Goal: Task Accomplishment & Management: Complete application form

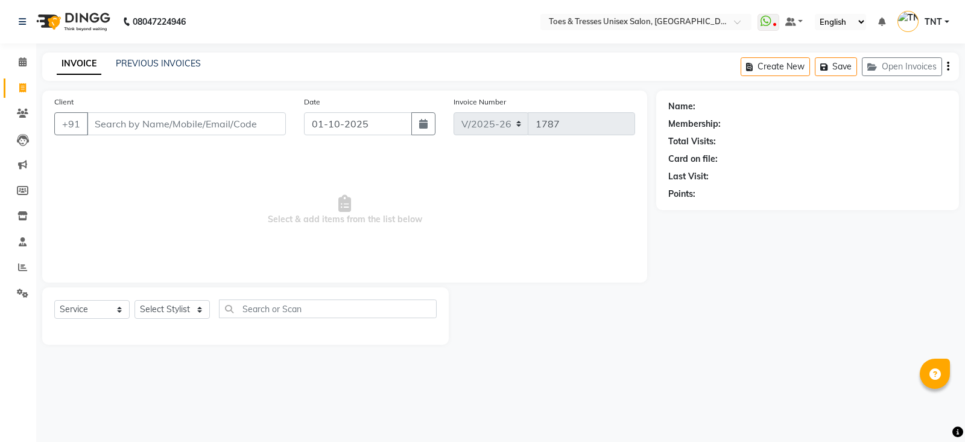
select select "3950"
select select "service"
click at [175, 128] on input "Client" at bounding box center [186, 123] width 199 height 23
click at [170, 321] on div "Select Service Product Membership Package Voucher Prepaid Gift Card Select Styl…" at bounding box center [245, 313] width 382 height 28
click at [171, 316] on select "Select Stylist [PERSON_NAME] [PERSON_NAME] [PERSON_NAME] [PERSON_NAME] Nisha Pa…" at bounding box center [172, 309] width 75 height 19
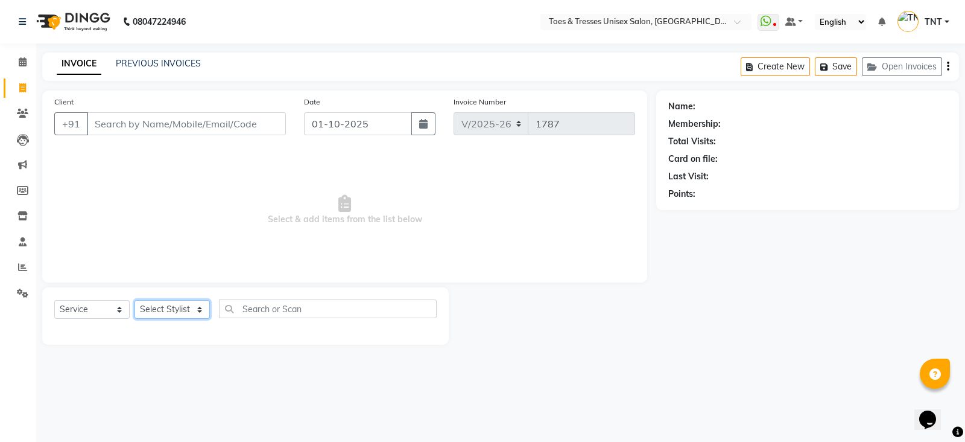
select select "19972"
click at [135, 300] on select "Select Stylist [PERSON_NAME] [PERSON_NAME] [PERSON_NAME] [PERSON_NAME] Nisha Pa…" at bounding box center [172, 309] width 75 height 19
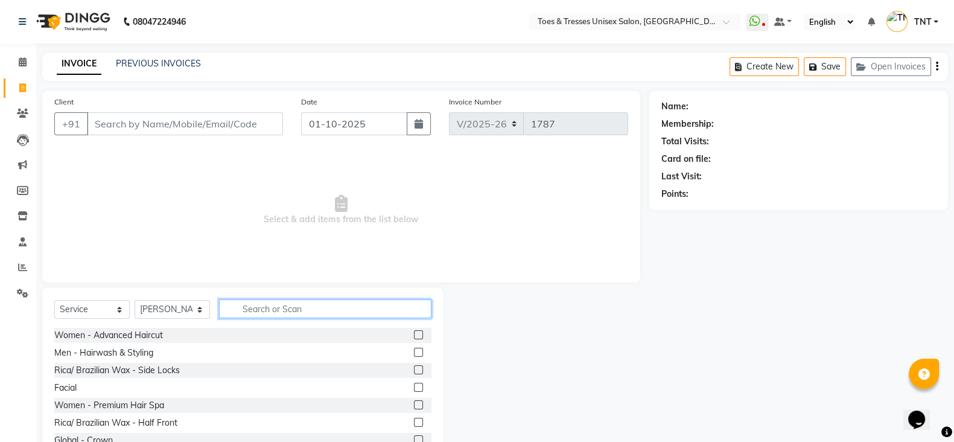
click at [258, 312] on input "text" at bounding box center [325, 308] width 212 height 19
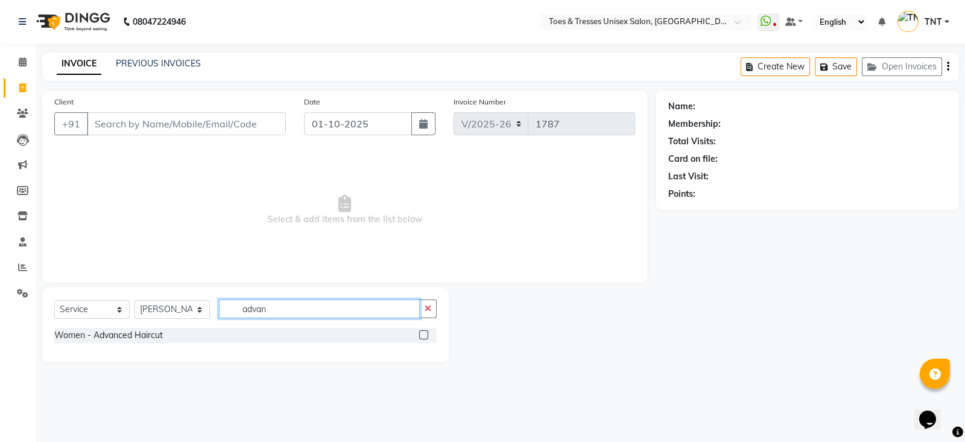
type input "advan"
click at [147, 328] on div "Women - Advanced Haircut" at bounding box center [245, 335] width 382 height 15
click at [145, 336] on div "Women - Advanced Haircut" at bounding box center [108, 335] width 109 height 13
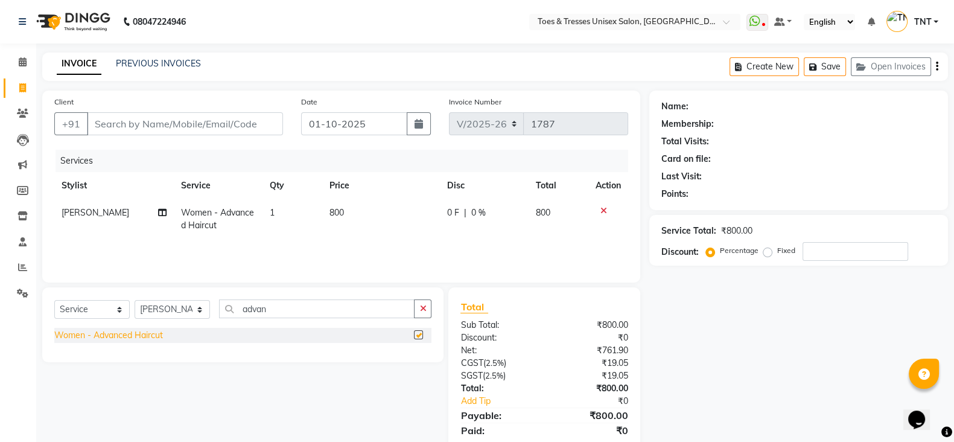
checkbox input "false"
click at [366, 192] on th "Price" at bounding box center [381, 185] width 118 height 27
click at [370, 224] on td "800" at bounding box center [381, 219] width 118 height 40
select select "19972"
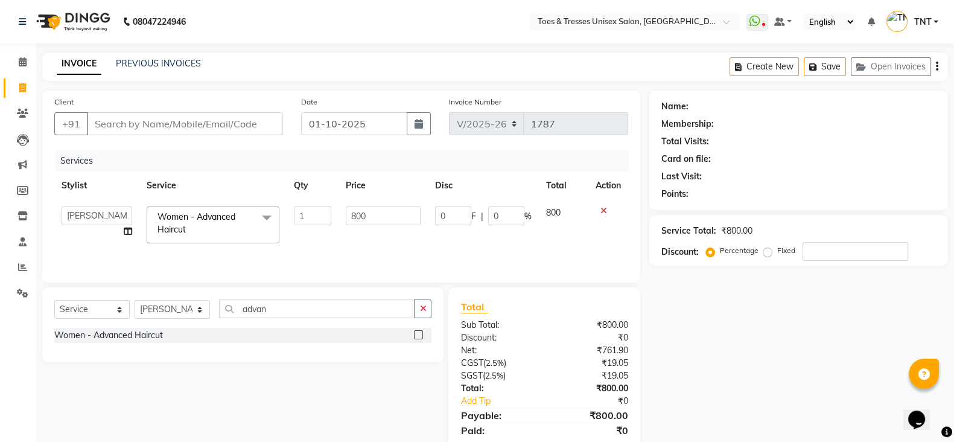
click at [370, 224] on input "800" at bounding box center [383, 215] width 75 height 19
type input "1000"
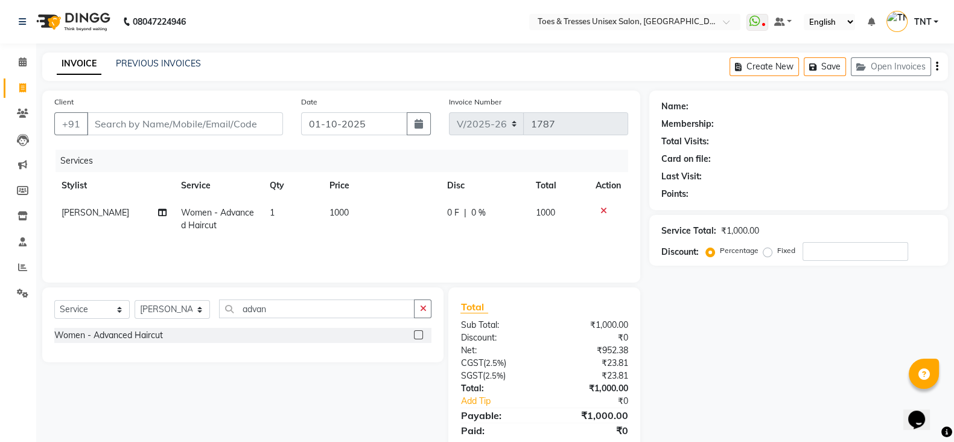
click at [370, 239] on div "Services Stylist Service Qty Price Disc Total Action [PERSON_NAME] Women - Adva…" at bounding box center [341, 210] width 574 height 121
click at [234, 128] on input "Client" at bounding box center [185, 123] width 196 height 23
type input "s"
type input "0"
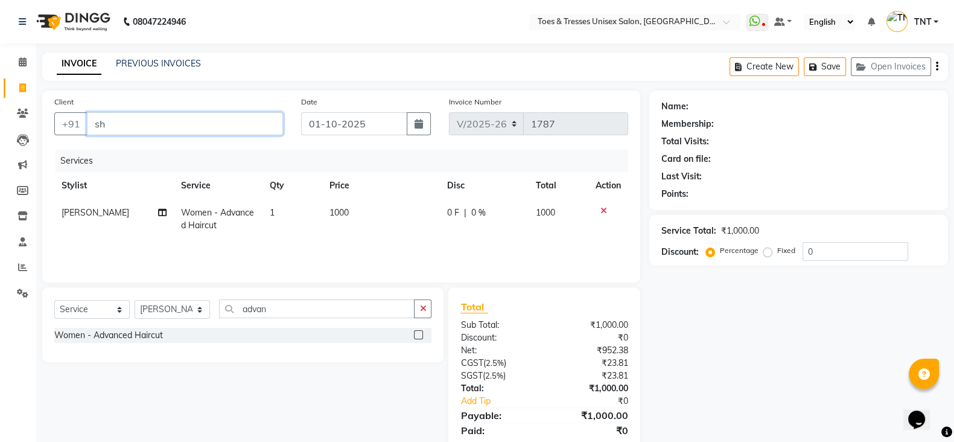
type input "s"
click at [209, 113] on input "Client" at bounding box center [185, 123] width 196 height 23
click at [246, 127] on input "Client" at bounding box center [185, 123] width 196 height 23
type input "9"
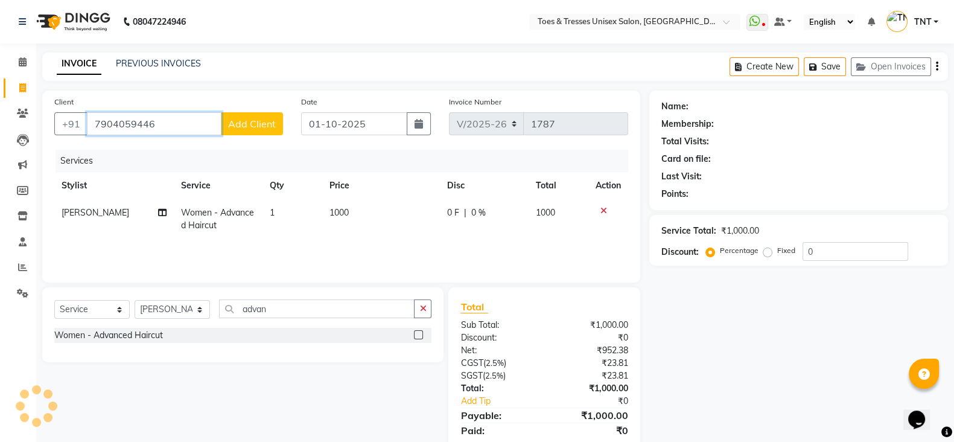
type input "7904059446"
click at [246, 127] on span "Add Client" at bounding box center [252, 124] width 48 height 12
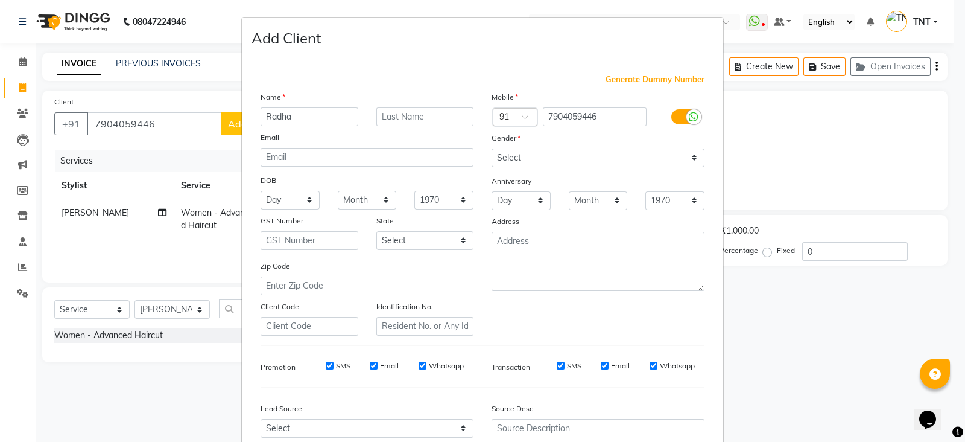
type input "Radha"
type input "Ramesh"
click at [513, 147] on div "Gender" at bounding box center [502, 139] width 39 height 17
click at [513, 148] on div "Gender" at bounding box center [502, 139] width 39 height 17
click at [513, 168] on div "Mobile Country Code × 91 7904059446 Gender Select [DEMOGRAPHIC_DATA] [DEMOGRAPH…" at bounding box center [598, 212] width 231 height 245
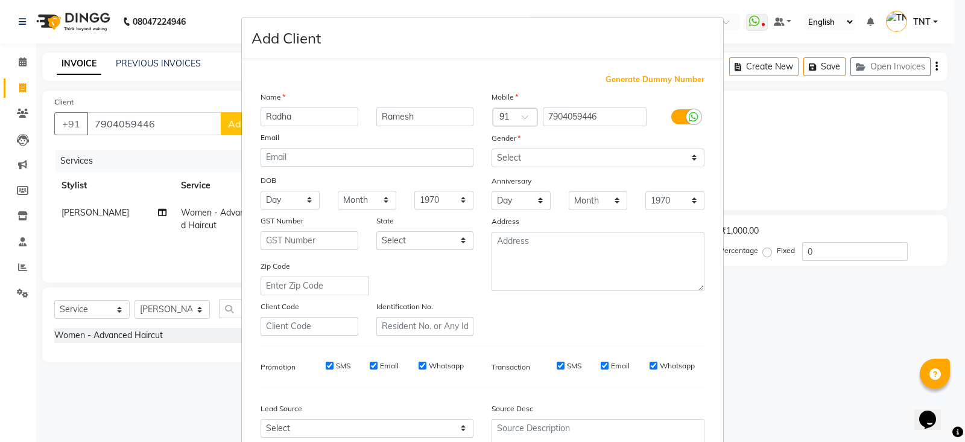
click at [513, 168] on div "Mobile Country Code × 91 7904059446 Gender Select [DEMOGRAPHIC_DATA] [DEMOGRAPH…" at bounding box center [598, 212] width 231 height 245
click at [519, 162] on select "Select [DEMOGRAPHIC_DATA] [DEMOGRAPHIC_DATA] Other Prefer Not To Say" at bounding box center [598, 157] width 213 height 19
select select "[DEMOGRAPHIC_DATA]"
click at [492, 149] on select "Select [DEMOGRAPHIC_DATA] [DEMOGRAPHIC_DATA] Other Prefer Not To Say" at bounding box center [598, 157] width 213 height 19
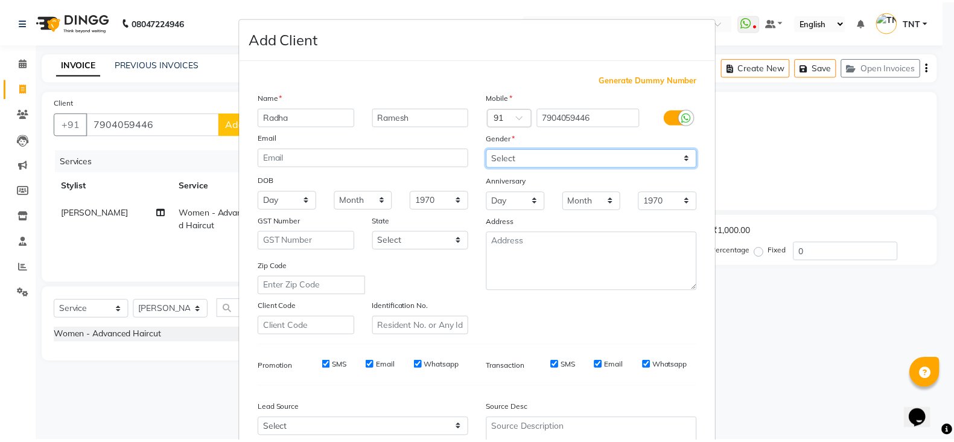
scroll to position [122, 0]
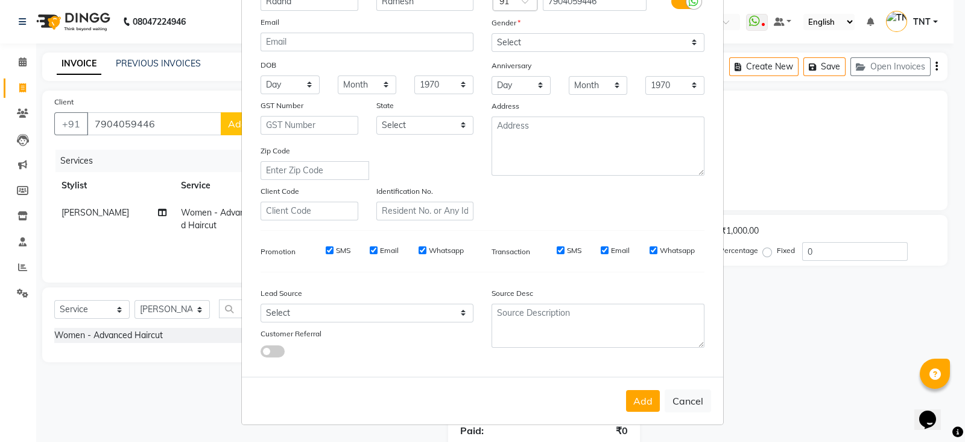
click at [634, 411] on div "Add Cancel" at bounding box center [482, 400] width 481 height 48
click at [638, 402] on button "Add" at bounding box center [643, 401] width 34 height 22
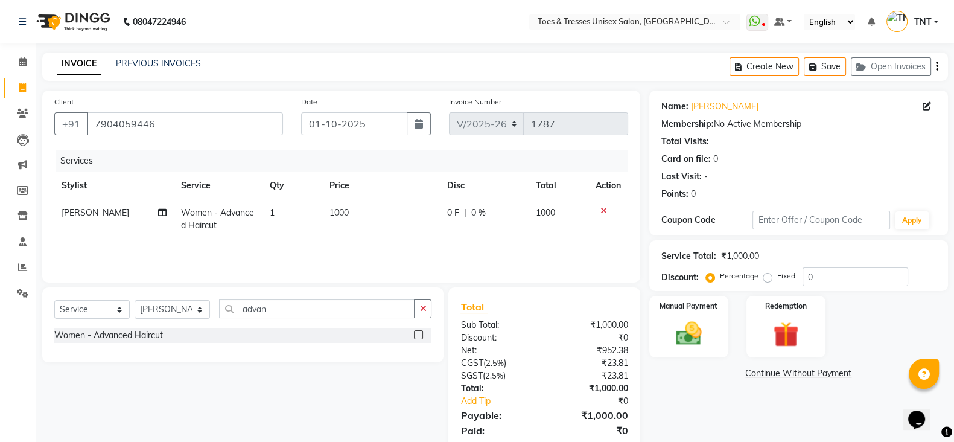
scroll to position [42, 0]
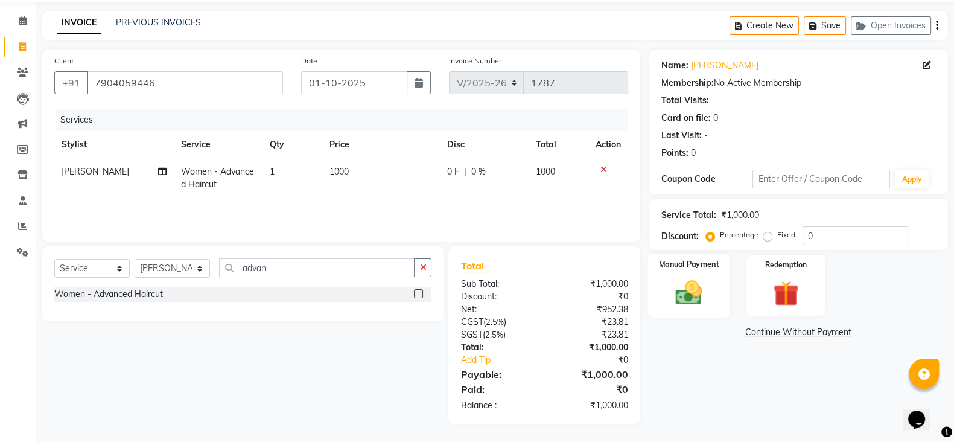
click at [708, 288] on img at bounding box center [688, 292] width 43 height 30
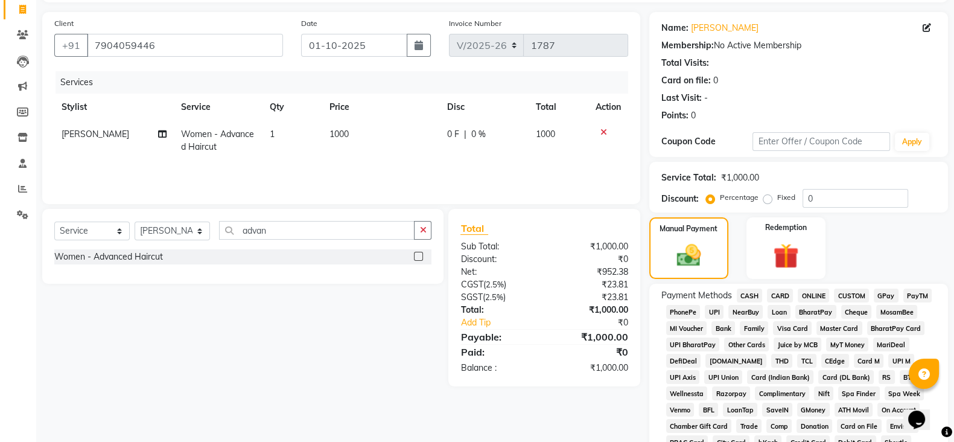
scroll to position [79, 0]
click at [262, 163] on div "Services Stylist Service Qty Price Disc Total Action [PERSON_NAME] Women - Adva…" at bounding box center [341, 131] width 574 height 121
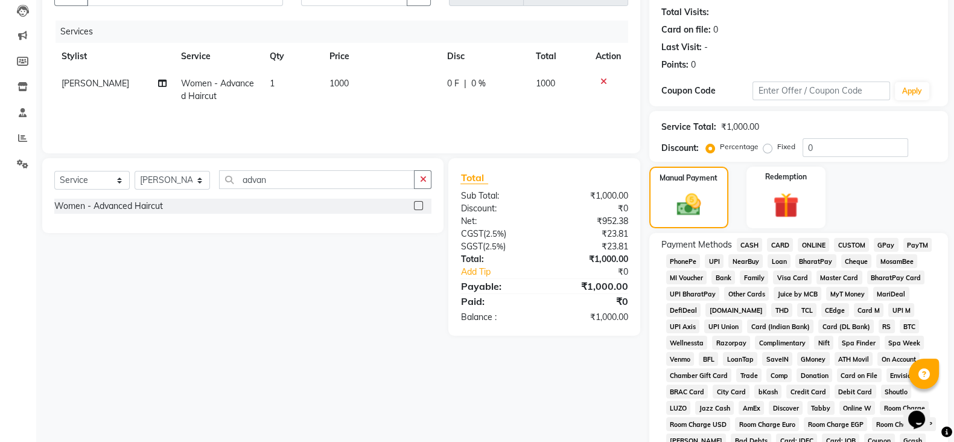
scroll to position [130, 0]
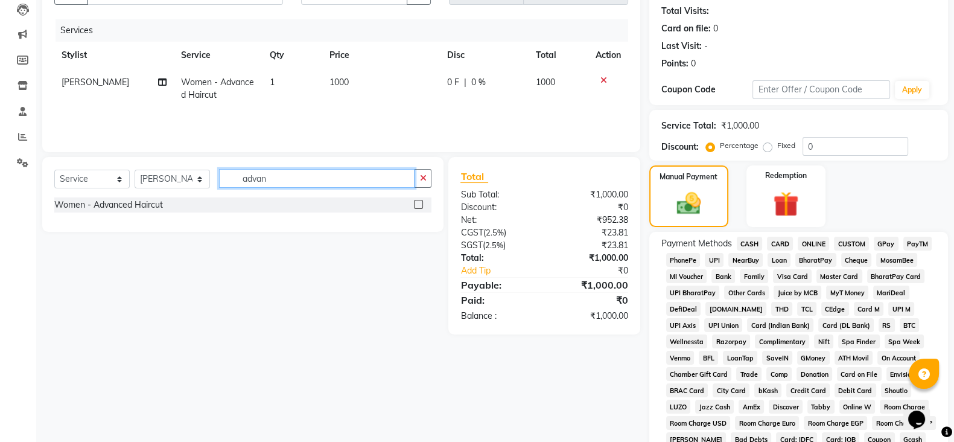
click at [289, 176] on input "advan" at bounding box center [316, 178] width 195 height 19
click at [887, 242] on span "GPay" at bounding box center [885, 243] width 25 height 14
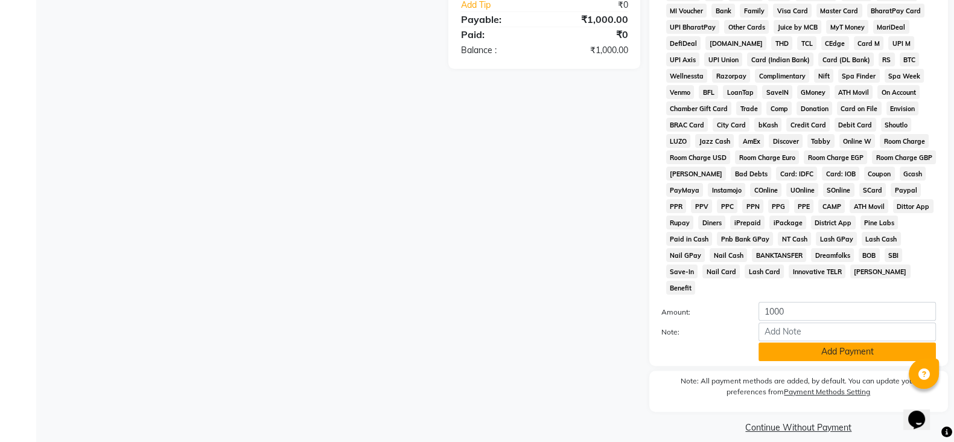
click at [857, 344] on button "Add Payment" at bounding box center [846, 351] width 177 height 19
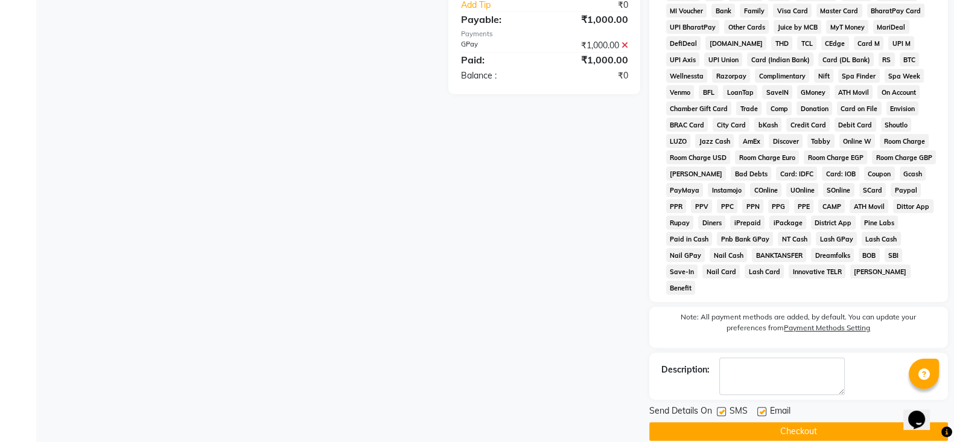
scroll to position [399, 0]
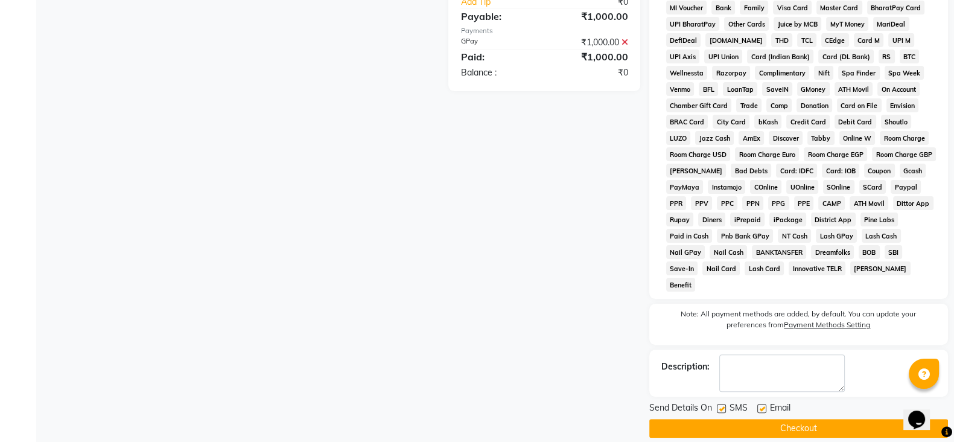
click at [815, 401] on div "Send Details On SMS Email" at bounding box center [798, 408] width 299 height 15
click at [811, 419] on button "Checkout" at bounding box center [798, 428] width 299 height 19
